Goal: Find specific page/section: Find specific page/section

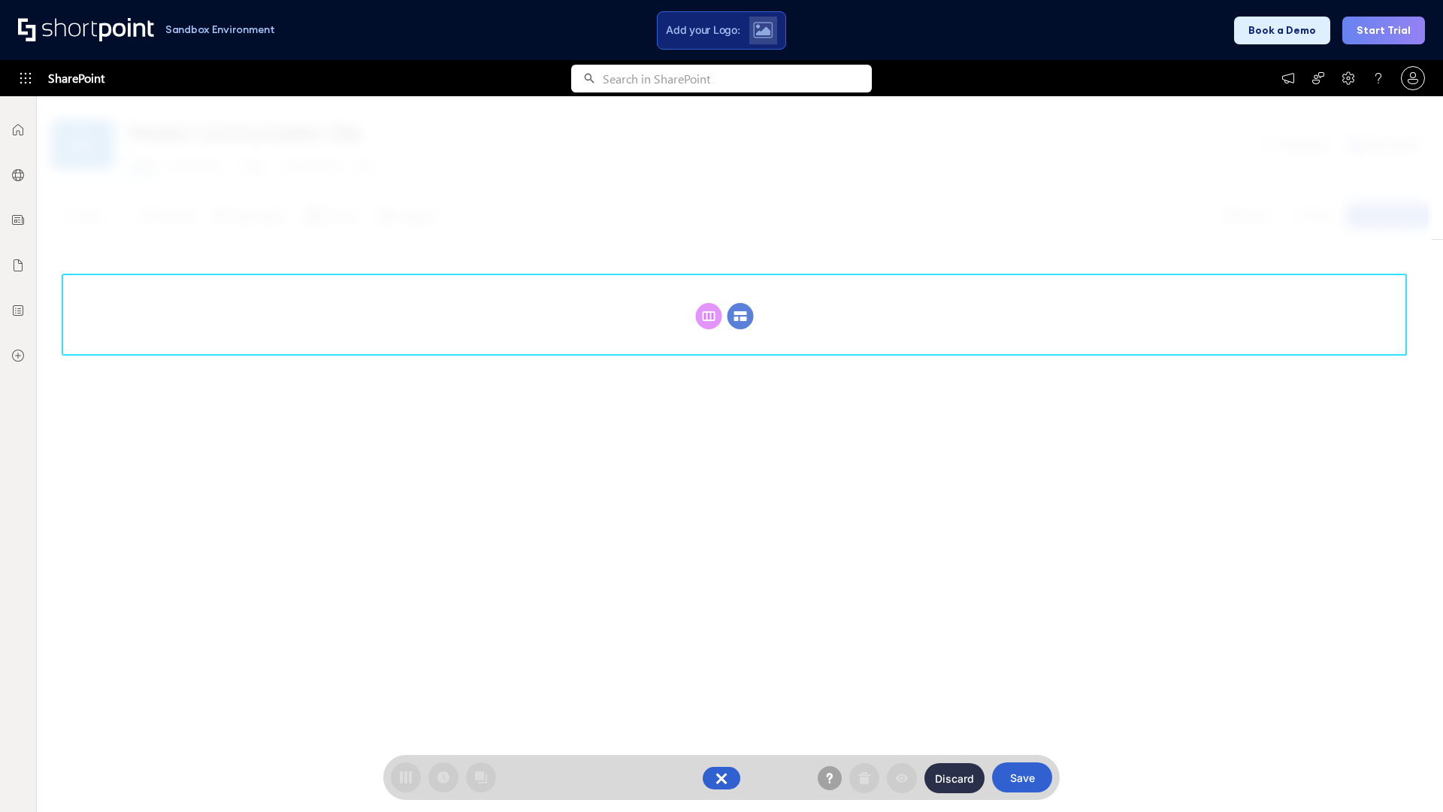
scroll to position [207, 0]
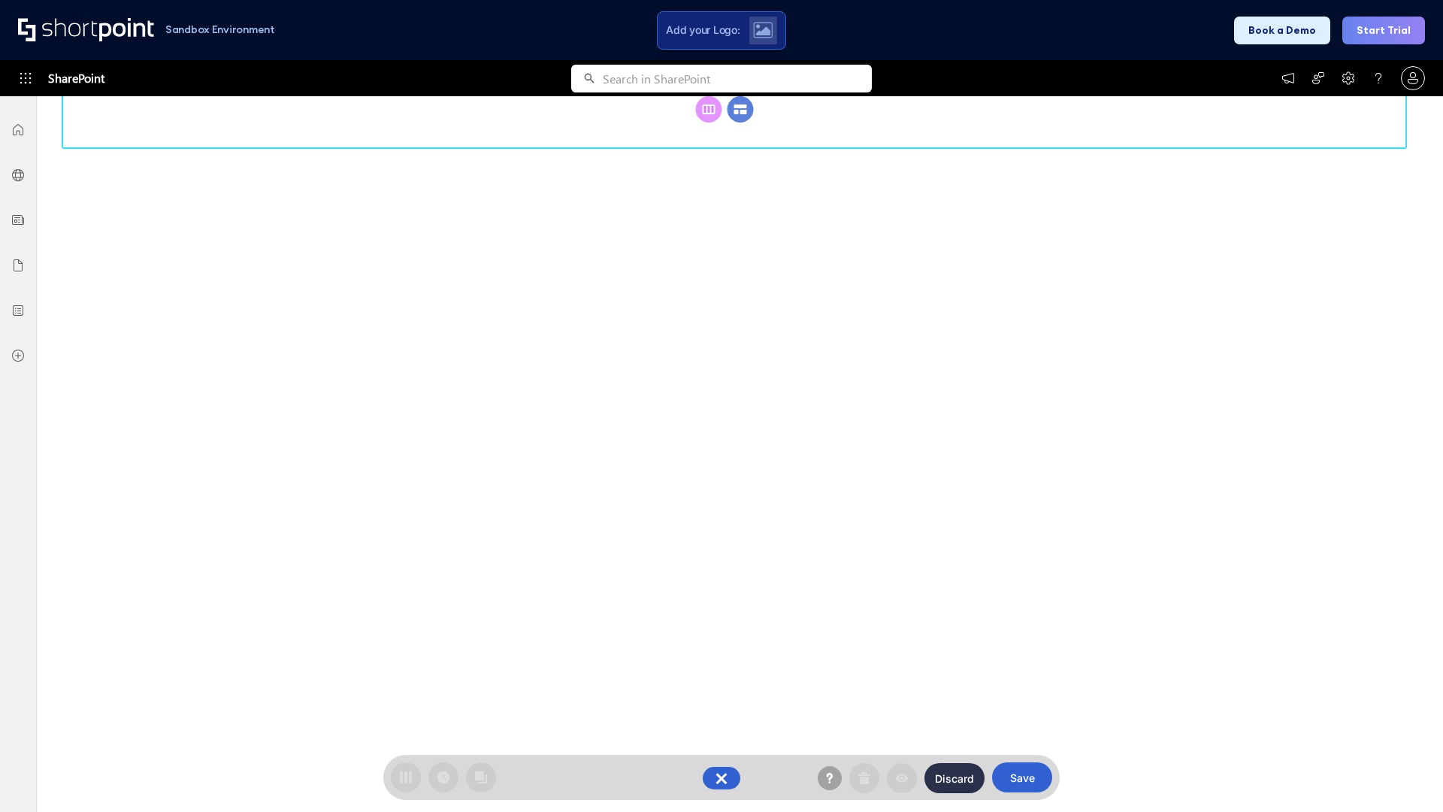
click at [740, 123] on circle at bounding box center [741, 109] width 26 height 26
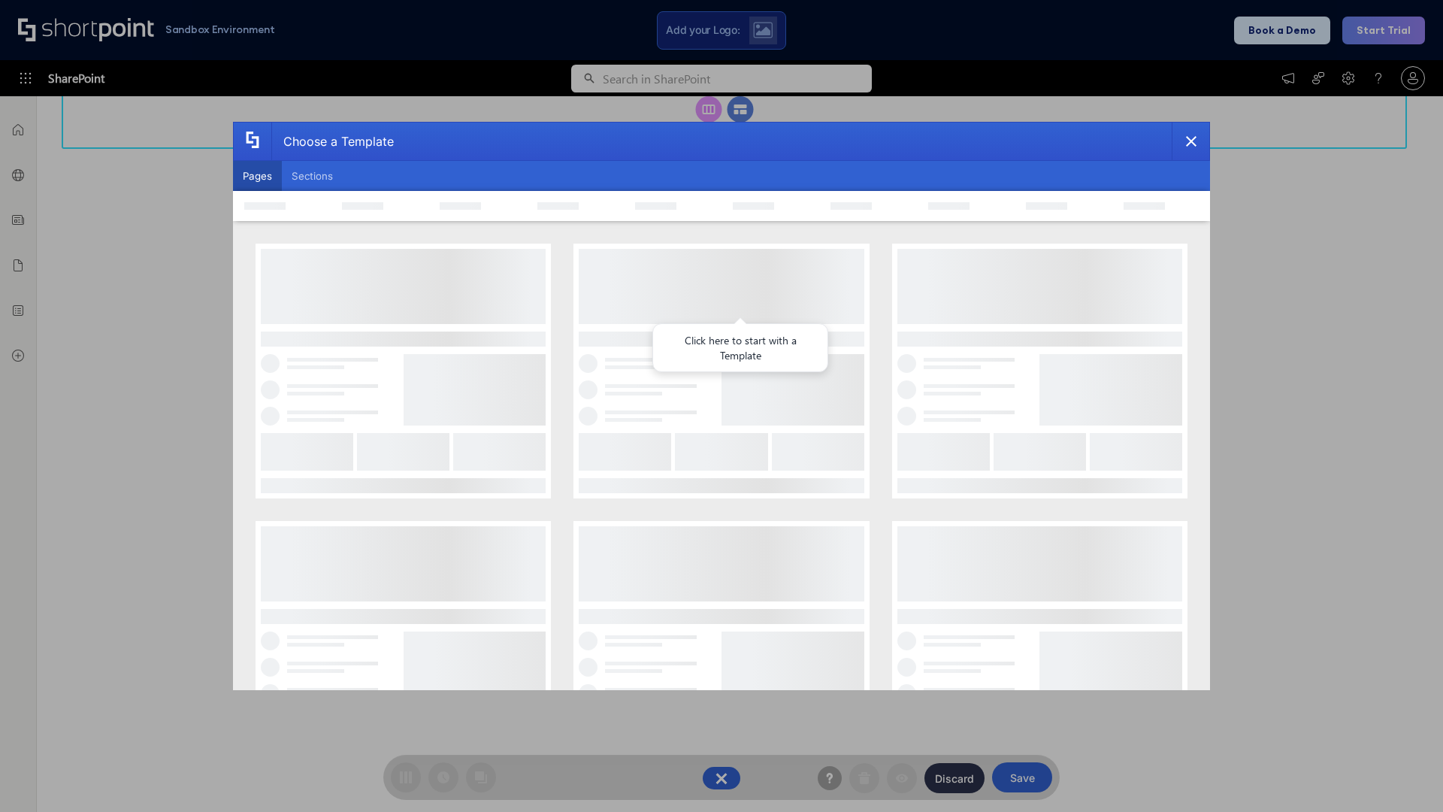
scroll to position [0, 0]
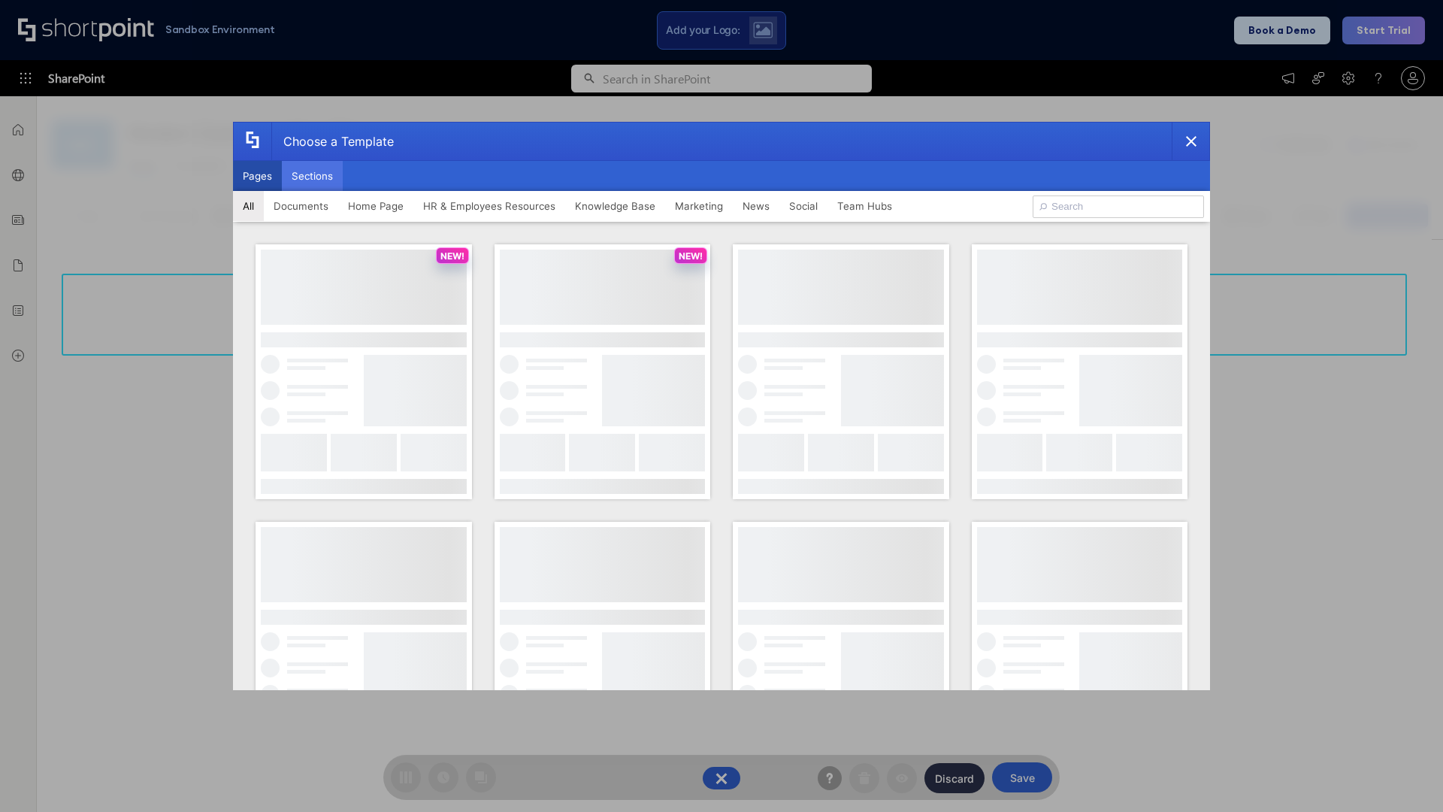
click at [312, 176] on button "Sections" at bounding box center [312, 176] width 61 height 30
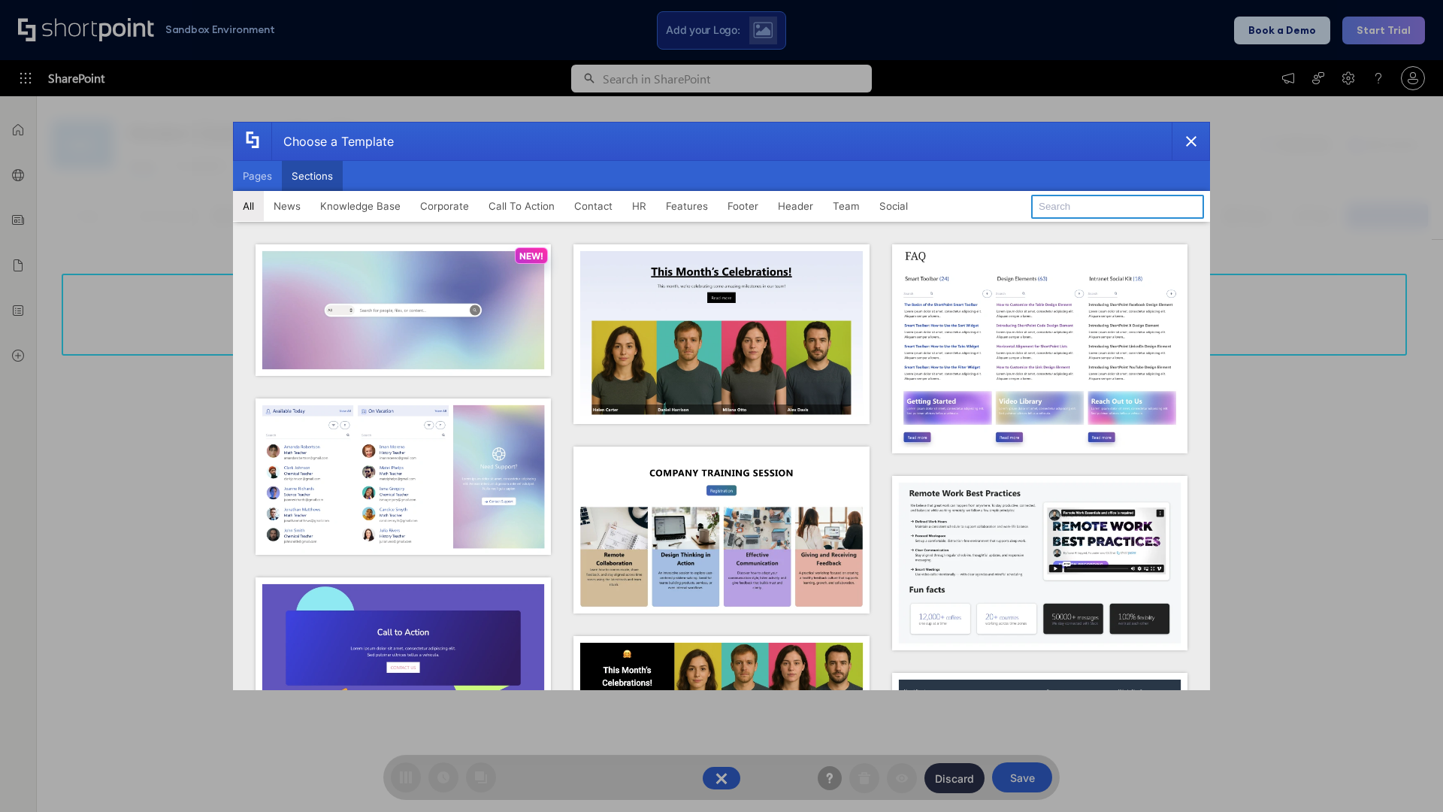
type input "Service Block 2"
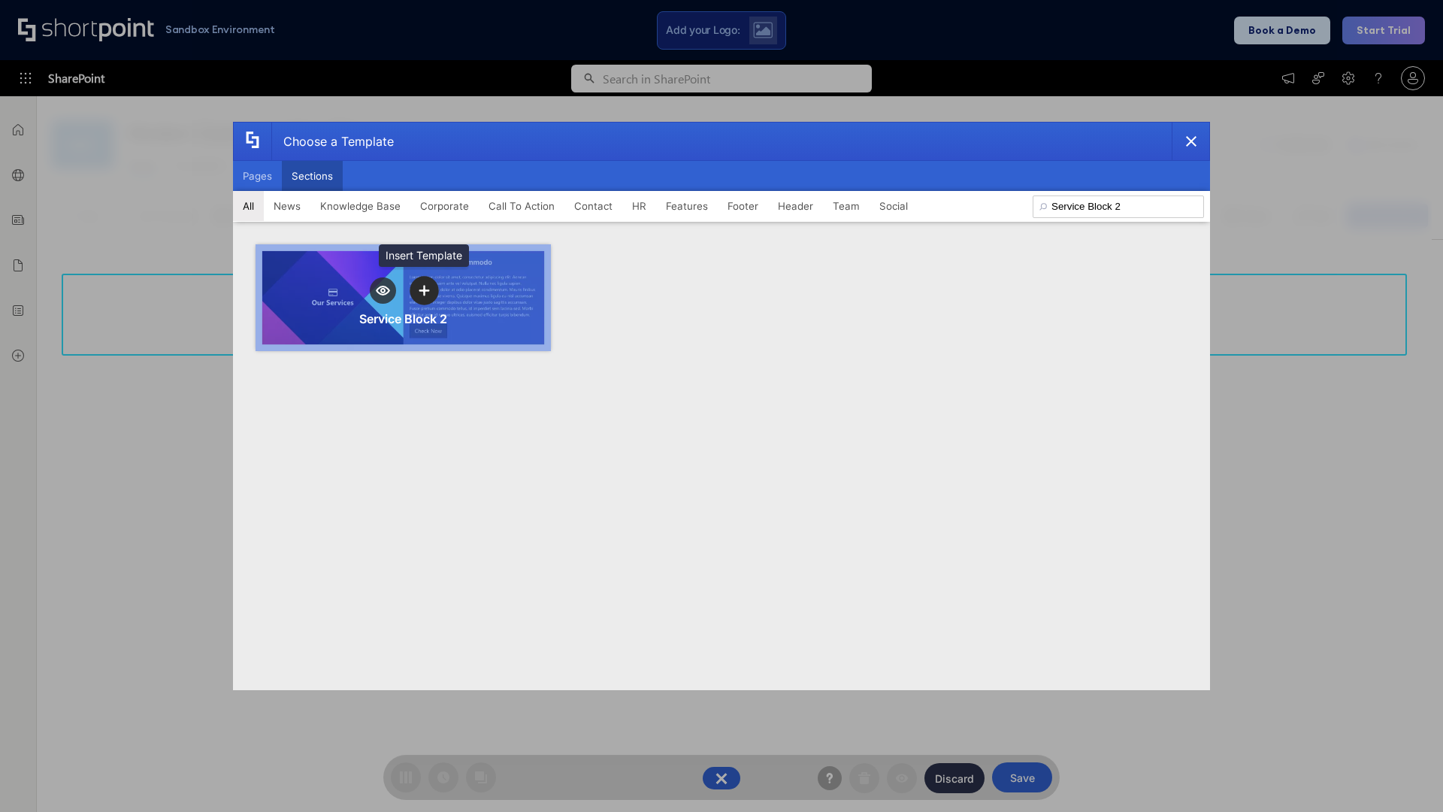
click at [424, 290] on icon "template selector" at bounding box center [424, 290] width 11 height 11
